Goal: Entertainment & Leisure: Consume media (video, audio)

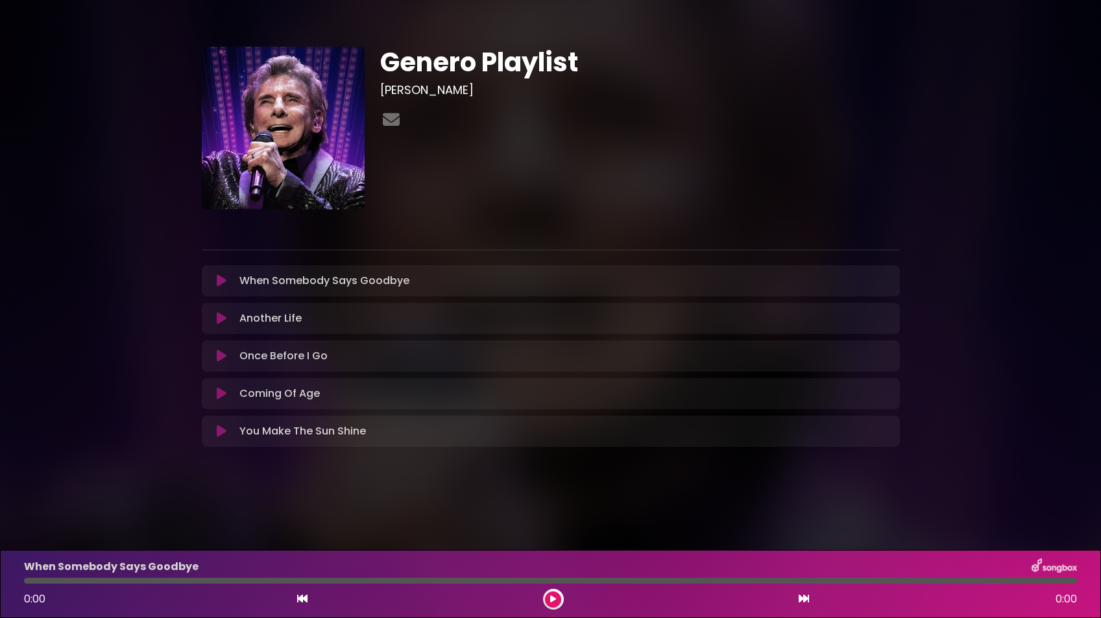
click at [222, 394] on icon at bounding box center [222, 393] width 10 height 13
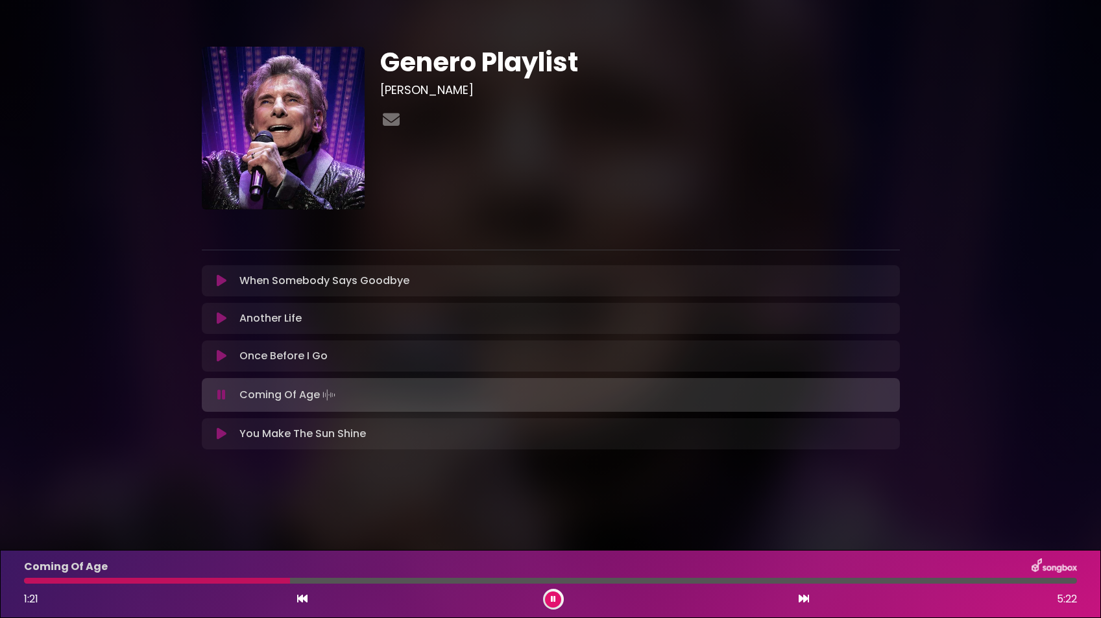
click at [228, 435] on button at bounding box center [222, 434] width 25 height 13
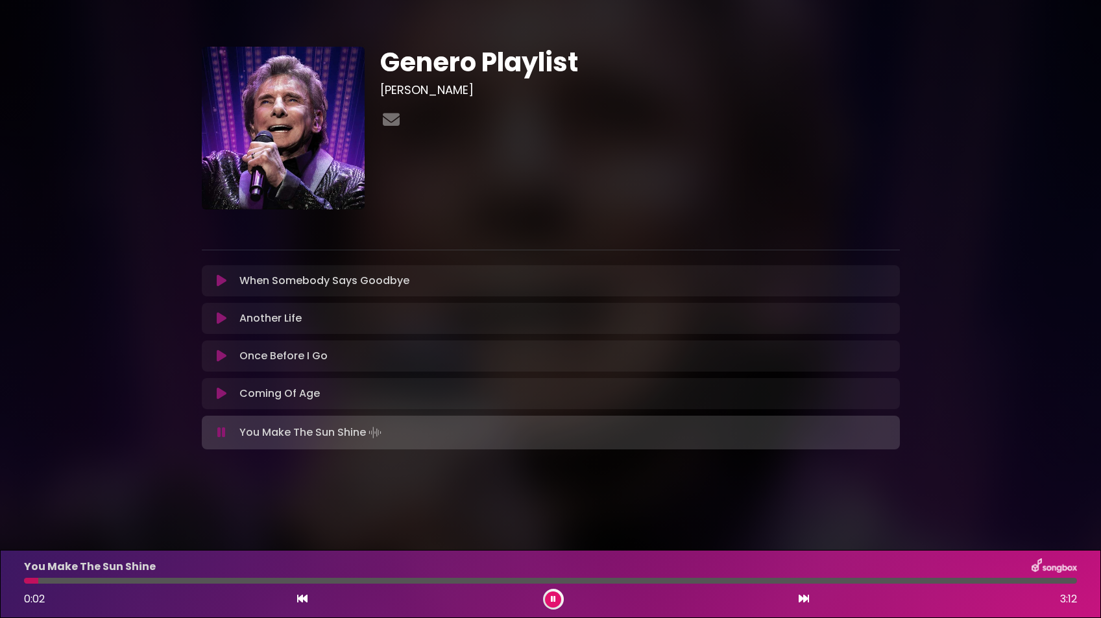
click at [67, 583] on div at bounding box center [550, 581] width 1053 height 6
click at [225, 359] on icon at bounding box center [222, 356] width 10 height 13
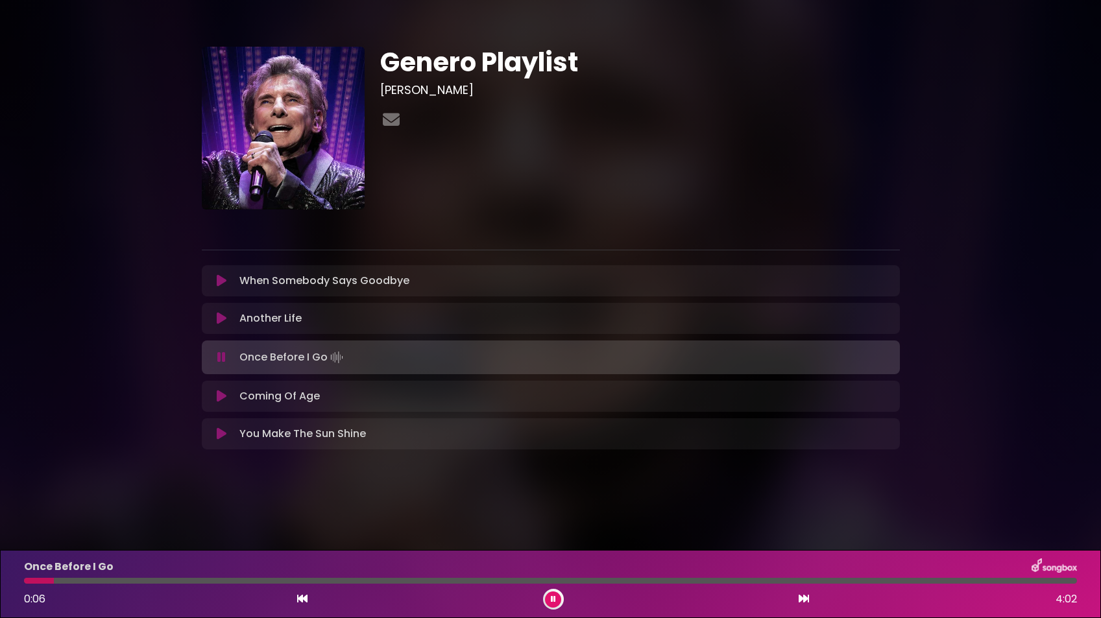
click at [89, 581] on div at bounding box center [550, 581] width 1053 height 6
click at [143, 578] on div at bounding box center [550, 581] width 1053 height 6
click at [209, 578] on div at bounding box center [550, 581] width 1053 height 6
click at [221, 316] on icon at bounding box center [222, 318] width 10 height 13
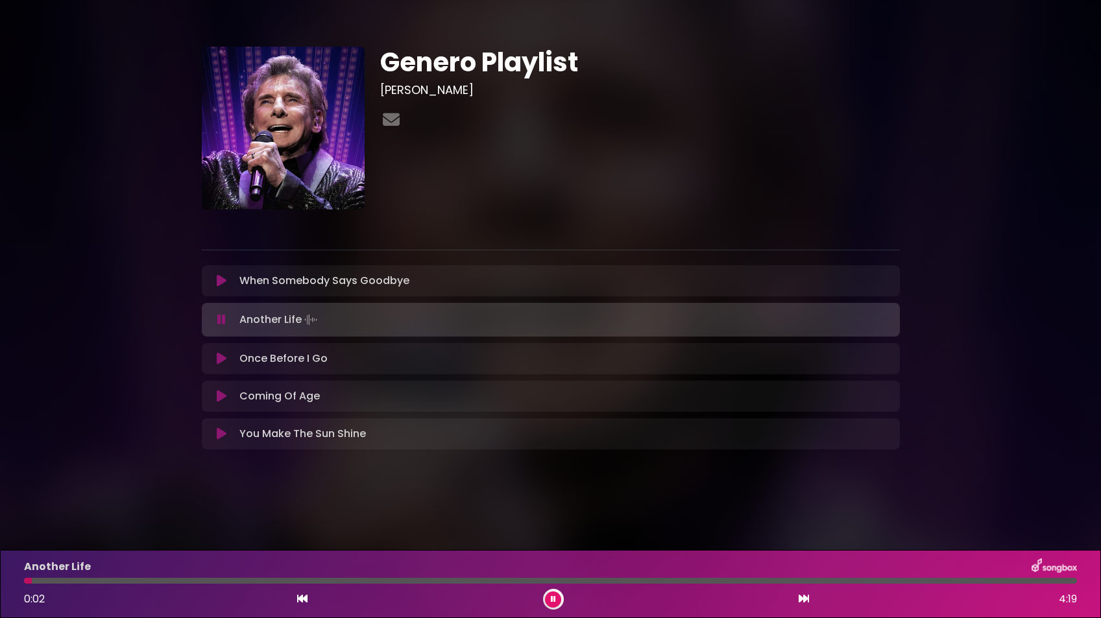
click at [93, 577] on div "Another Life 0:02 4:19" at bounding box center [550, 584] width 1069 height 51
click at [90, 581] on div at bounding box center [550, 581] width 1053 height 6
click at [241, 579] on div at bounding box center [550, 581] width 1053 height 6
click at [215, 283] on button at bounding box center [222, 280] width 25 height 13
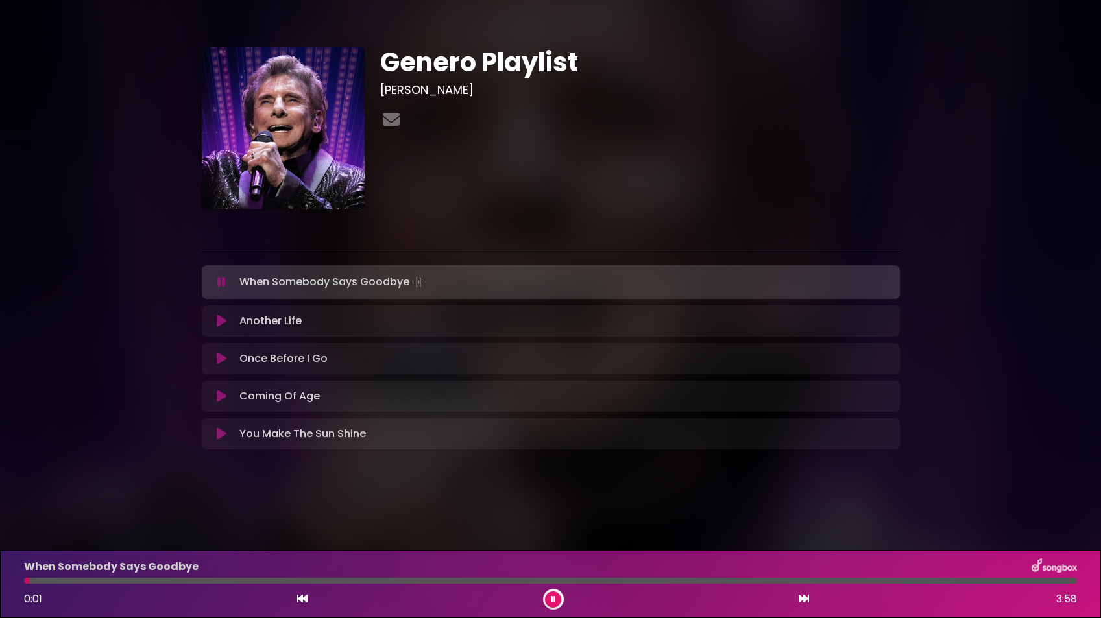
click at [67, 579] on div at bounding box center [550, 581] width 1053 height 6
click at [172, 583] on div at bounding box center [550, 581] width 1053 height 6
click at [232, 397] on button at bounding box center [222, 396] width 25 height 13
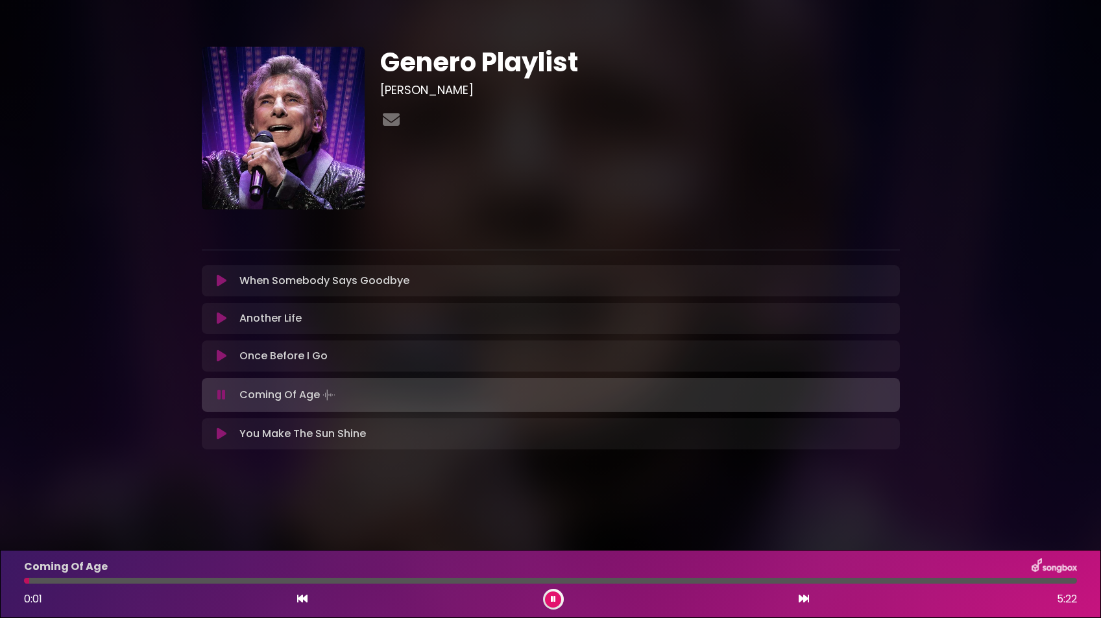
click at [53, 581] on div at bounding box center [550, 581] width 1053 height 6
click at [87, 579] on div at bounding box center [550, 581] width 1053 height 6
click at [162, 578] on div at bounding box center [550, 581] width 1053 height 6
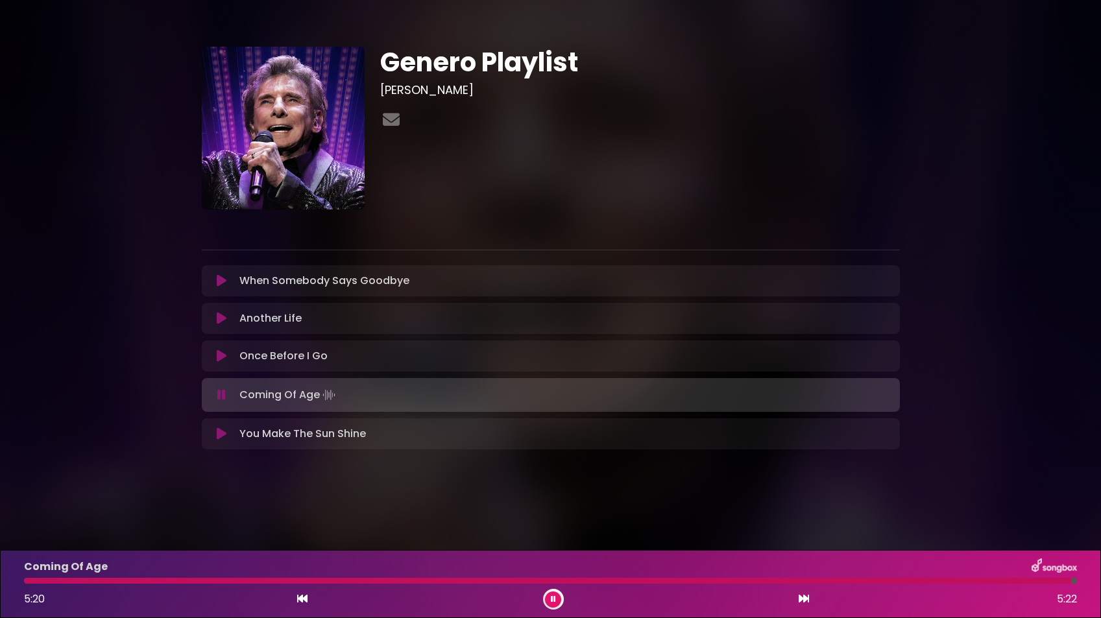
click at [553, 593] on button at bounding box center [553, 600] width 16 height 16
